Goal: Communication & Community: Connect with others

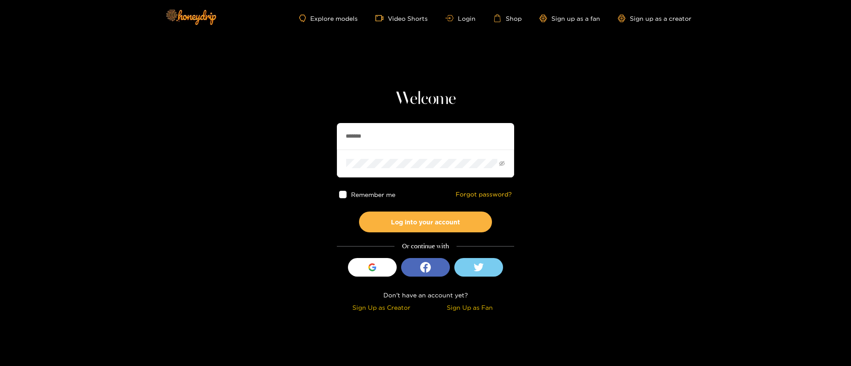
click at [390, 127] on input "*******" at bounding box center [425, 136] width 177 height 27
type input "**********"
click at [443, 228] on button "Log into your account" at bounding box center [425, 222] width 133 height 21
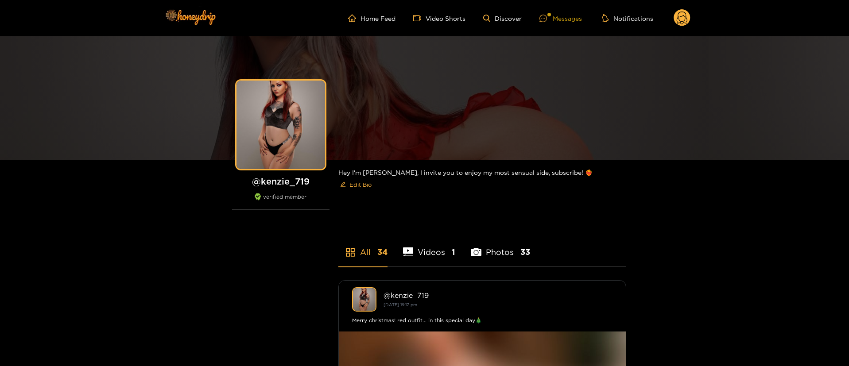
click at [558, 16] on div "Messages" at bounding box center [561, 18] width 43 height 10
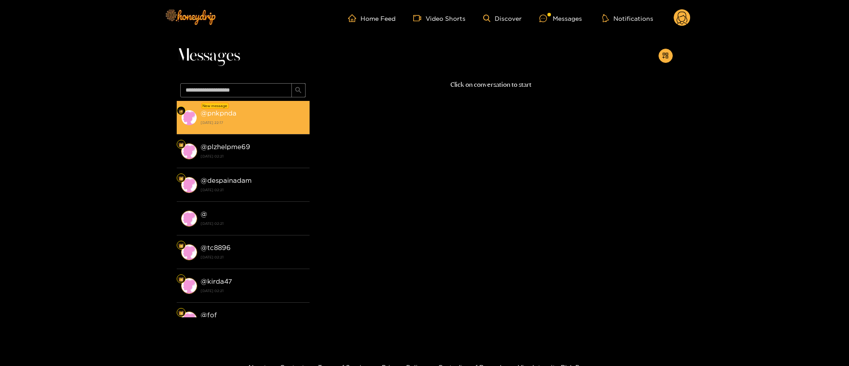
click at [248, 108] on div "@ pnkpnda 4 October 2025 22:17" at bounding box center [253, 118] width 105 height 20
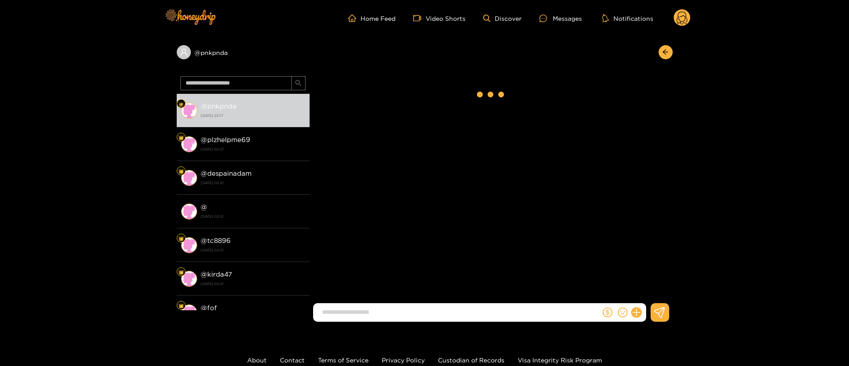
scroll to position [1301, 0]
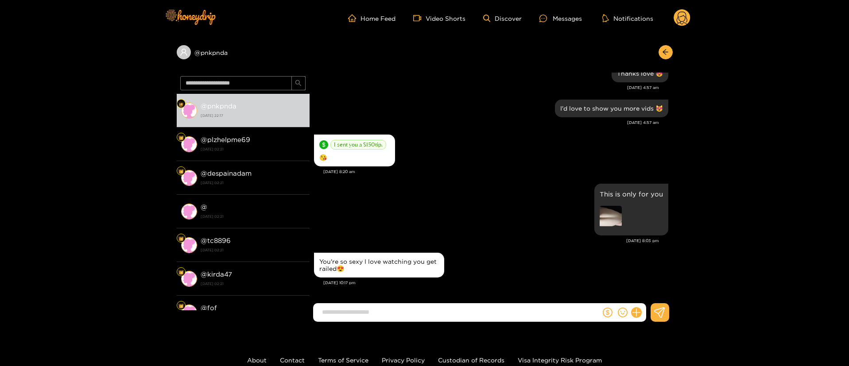
click at [502, 256] on div "You're so sexy I love watching you get railed😍" at bounding box center [491, 265] width 354 height 29
click at [486, 204] on div "This is only for you" at bounding box center [491, 210] width 354 height 56
click at [494, 226] on div "This is only for you" at bounding box center [491, 210] width 354 height 56
click at [605, 315] on icon "dollar" at bounding box center [608, 313] width 10 height 10
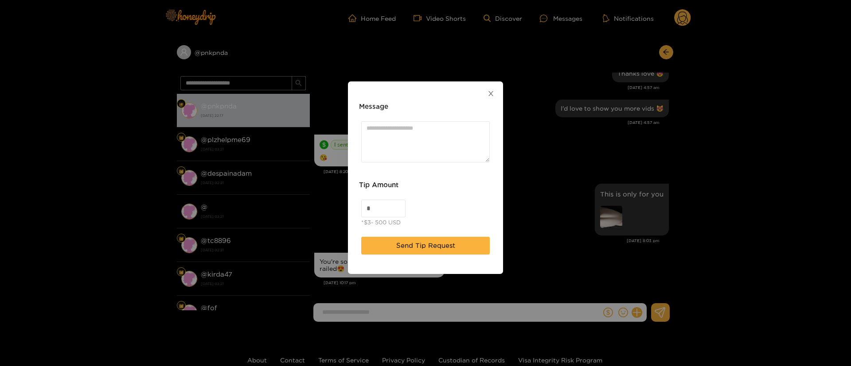
click at [483, 94] on span "Close" at bounding box center [490, 94] width 25 height 25
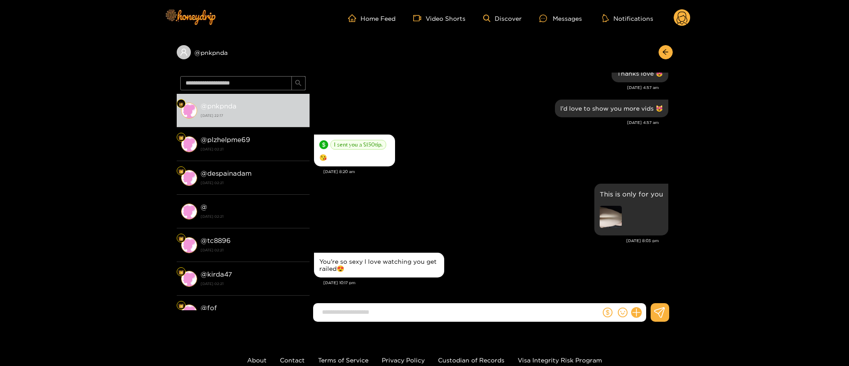
click at [442, 322] on div at bounding box center [491, 316] width 363 height 26
click at [463, 319] on input at bounding box center [459, 312] width 283 height 15
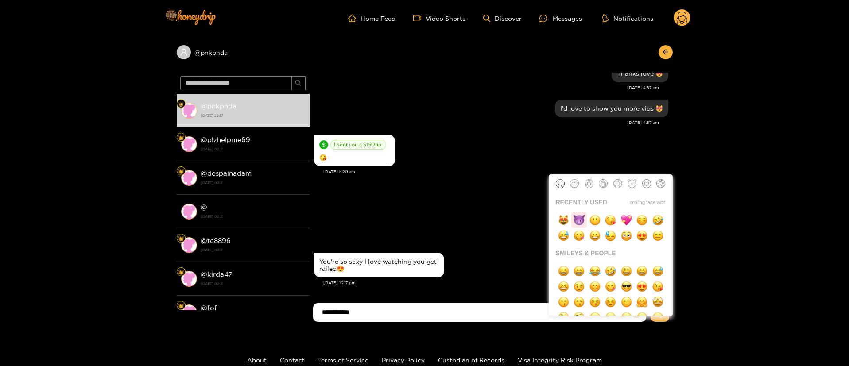
click at [576, 218] on img "button" at bounding box center [579, 220] width 11 height 11
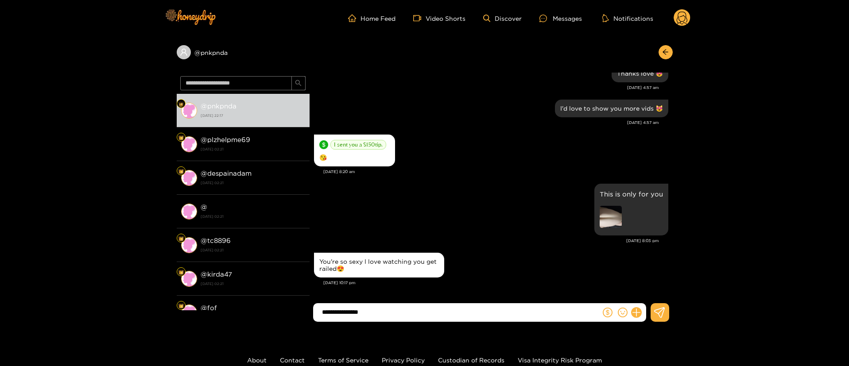
type input "**********"
click at [474, 307] on input "**********" at bounding box center [459, 312] width 283 height 15
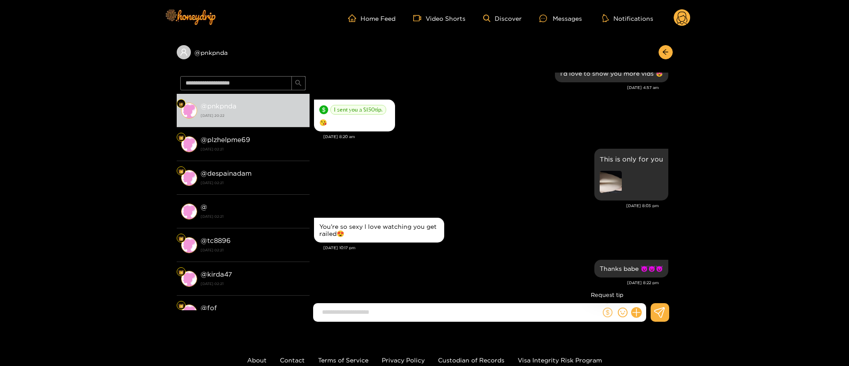
click at [612, 317] on icon "dollar" at bounding box center [608, 313] width 10 height 10
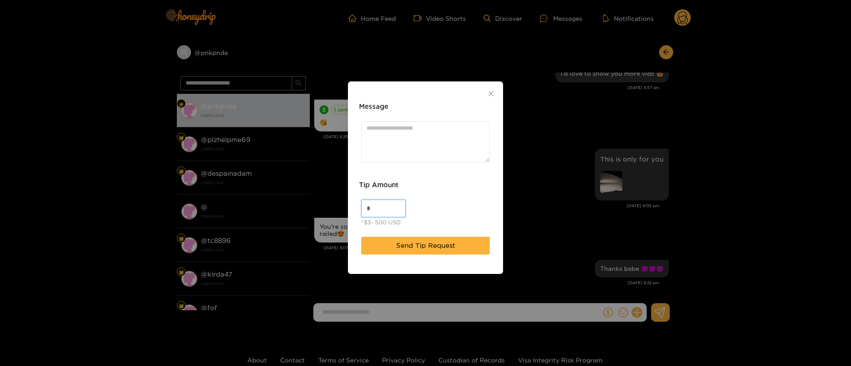
drag, startPoint x: 365, startPoint y: 211, endPoint x: 290, endPoint y: 207, distance: 75.0
click at [290, 207] on div "Message Tip Amount * *$3- 500 USD Send Tip Request" at bounding box center [425, 183] width 851 height 366
drag, startPoint x: 378, startPoint y: 210, endPoint x: 331, endPoint y: 211, distance: 47.0
click at [331, 211] on div "Message Tip Amount * *$3- 500 USD Send Tip Request" at bounding box center [425, 183] width 851 height 366
type input "**"
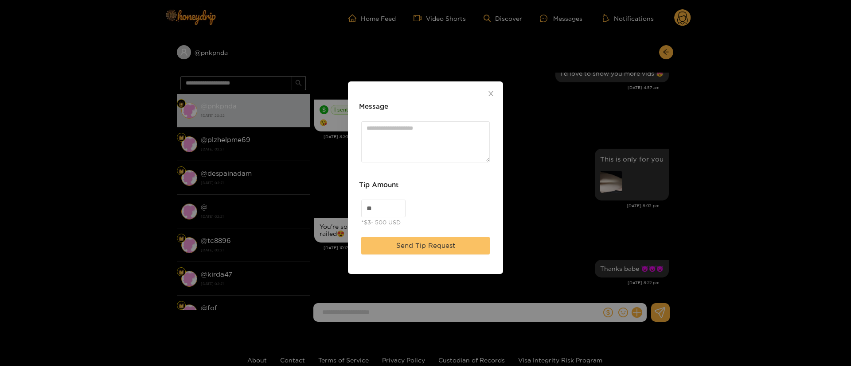
click at [428, 249] on span "Send Tip Request" at bounding box center [425, 246] width 59 height 11
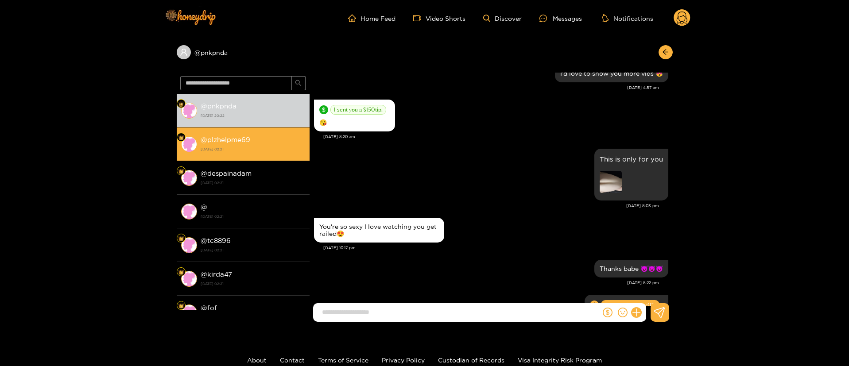
click at [271, 152] on strong "4 October 2025 02:21" at bounding box center [253, 149] width 105 height 8
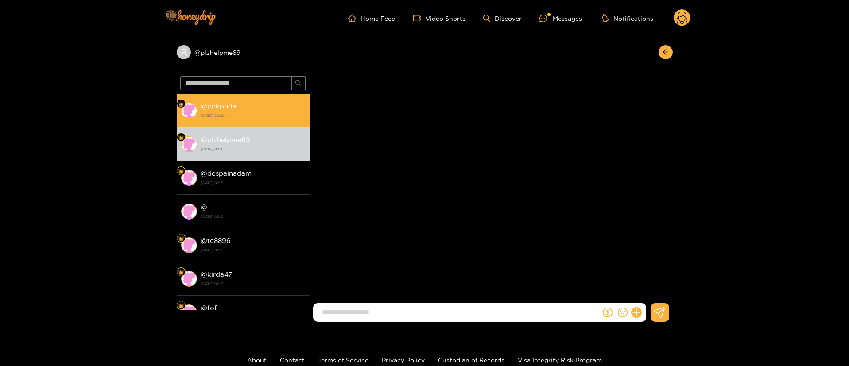
click at [266, 125] on li "@ pnkpnda 5 October 2025 20:22" at bounding box center [243, 111] width 133 height 34
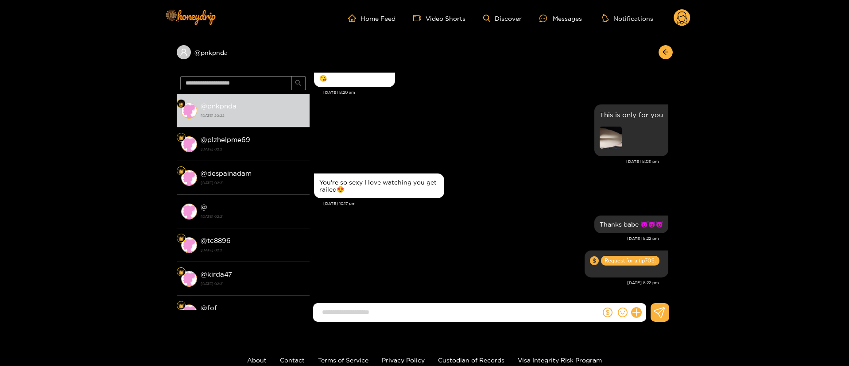
scroll to position [1186, 0]
click at [682, 21] on icon at bounding box center [682, 20] width 11 height 16
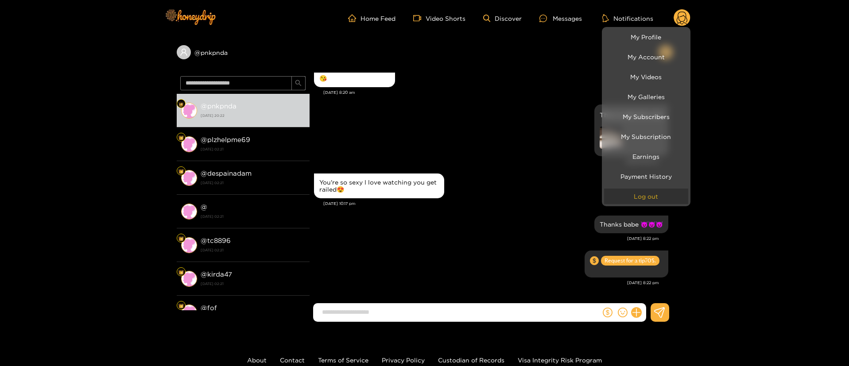
click at [664, 194] on button "Log out" at bounding box center [646, 197] width 84 height 16
